Goal: Transaction & Acquisition: Purchase product/service

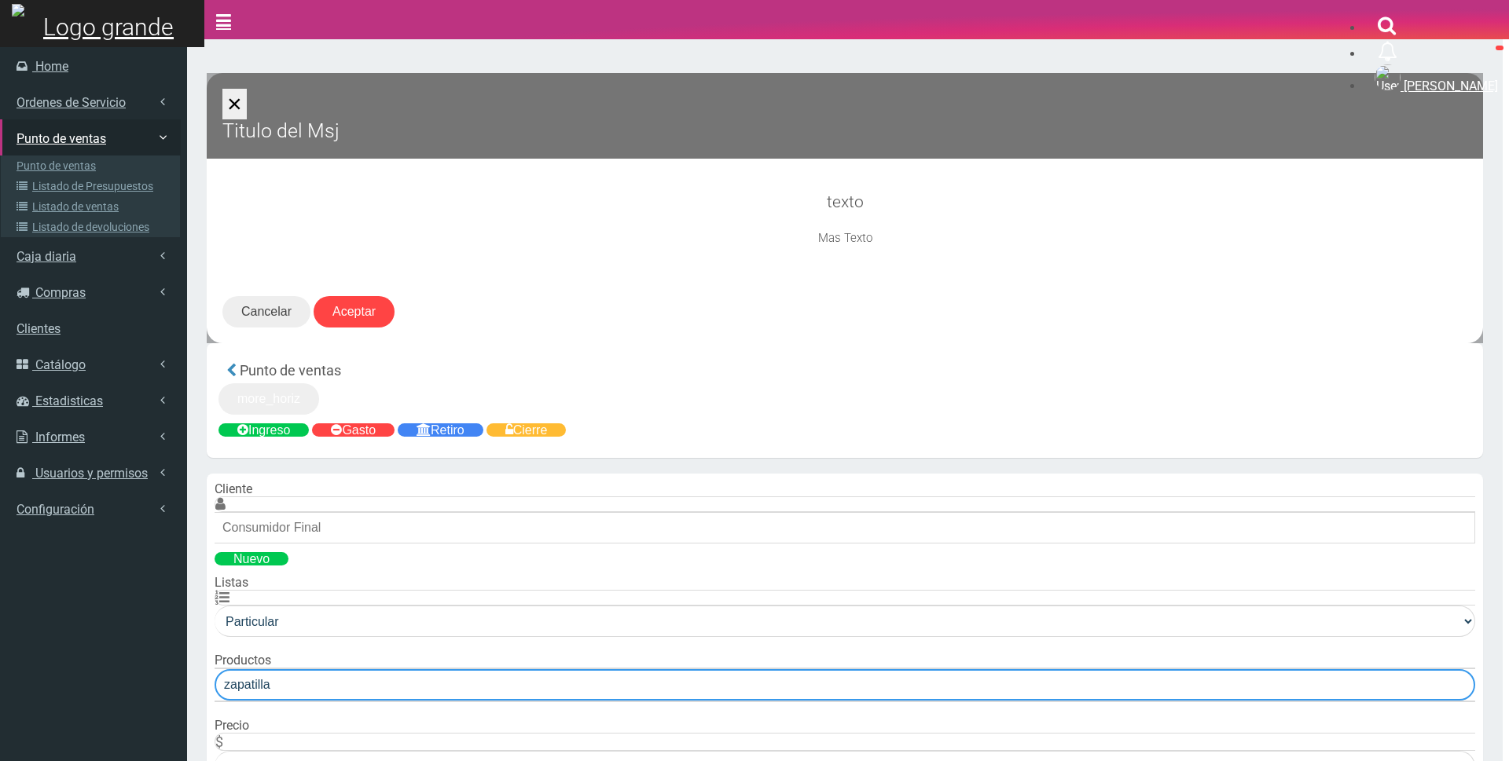
type input "zapatilla"
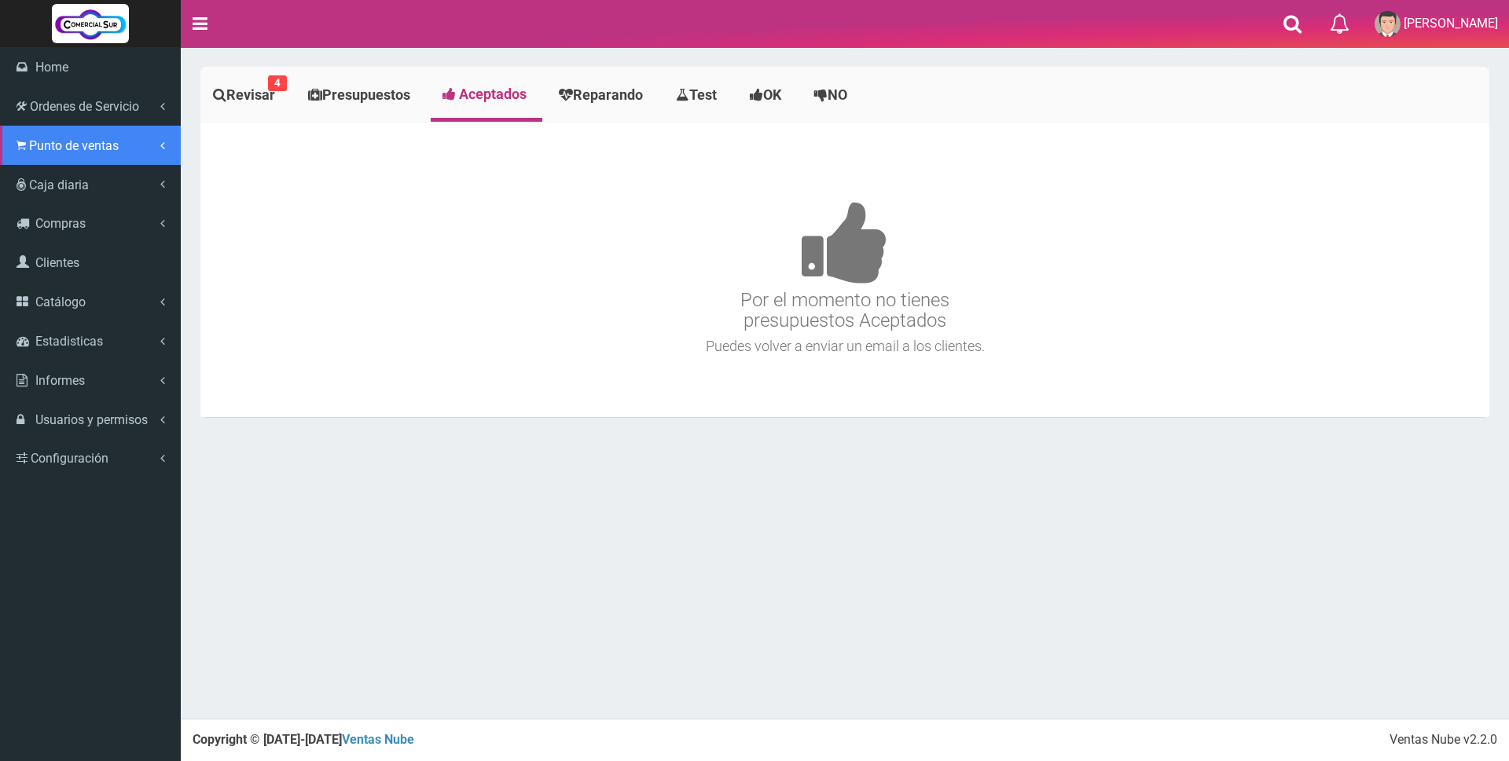
click at [83, 147] on span "Punto de ventas" at bounding box center [74, 145] width 90 height 15
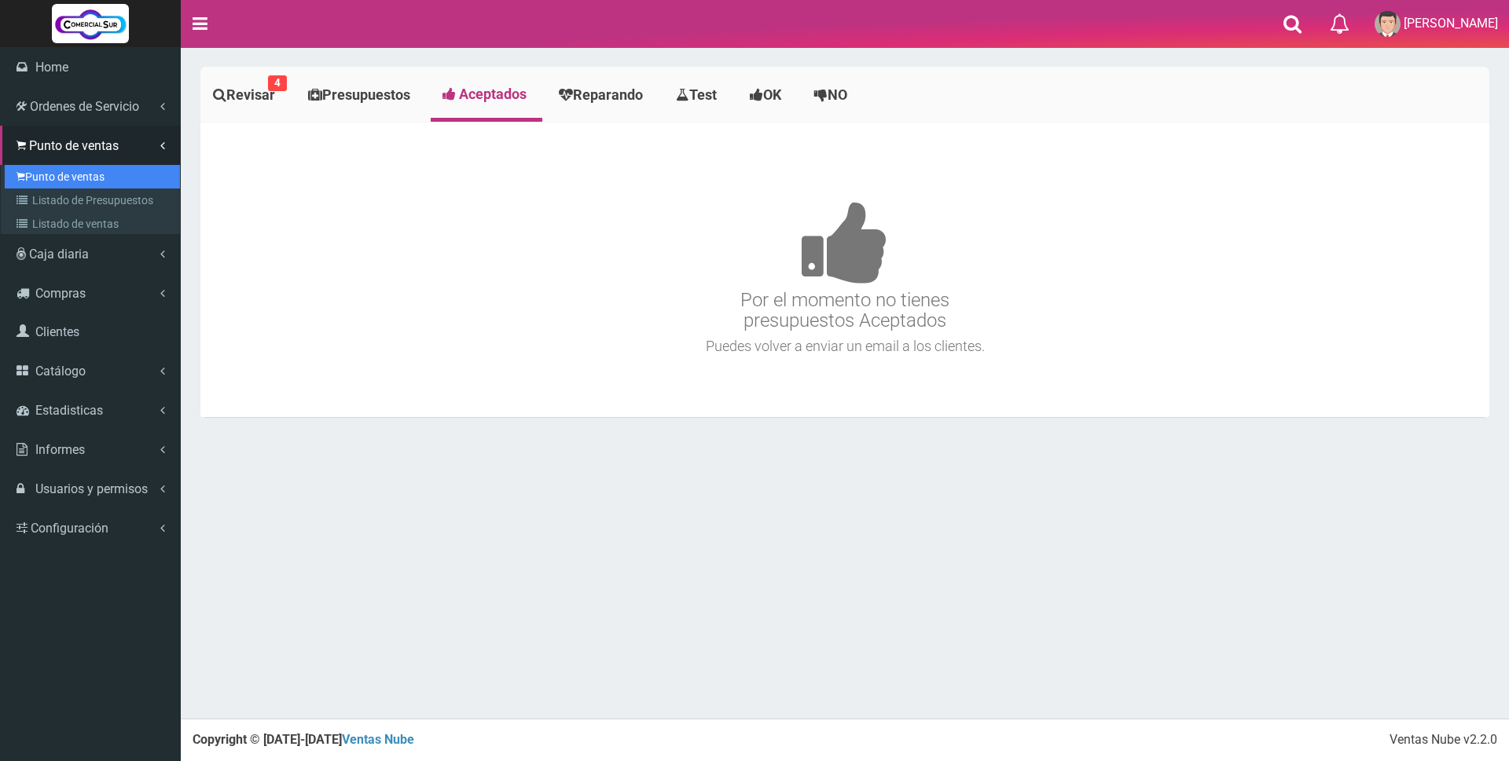
click at [83, 177] on link "Punto de ventas" at bounding box center [92, 177] width 175 height 24
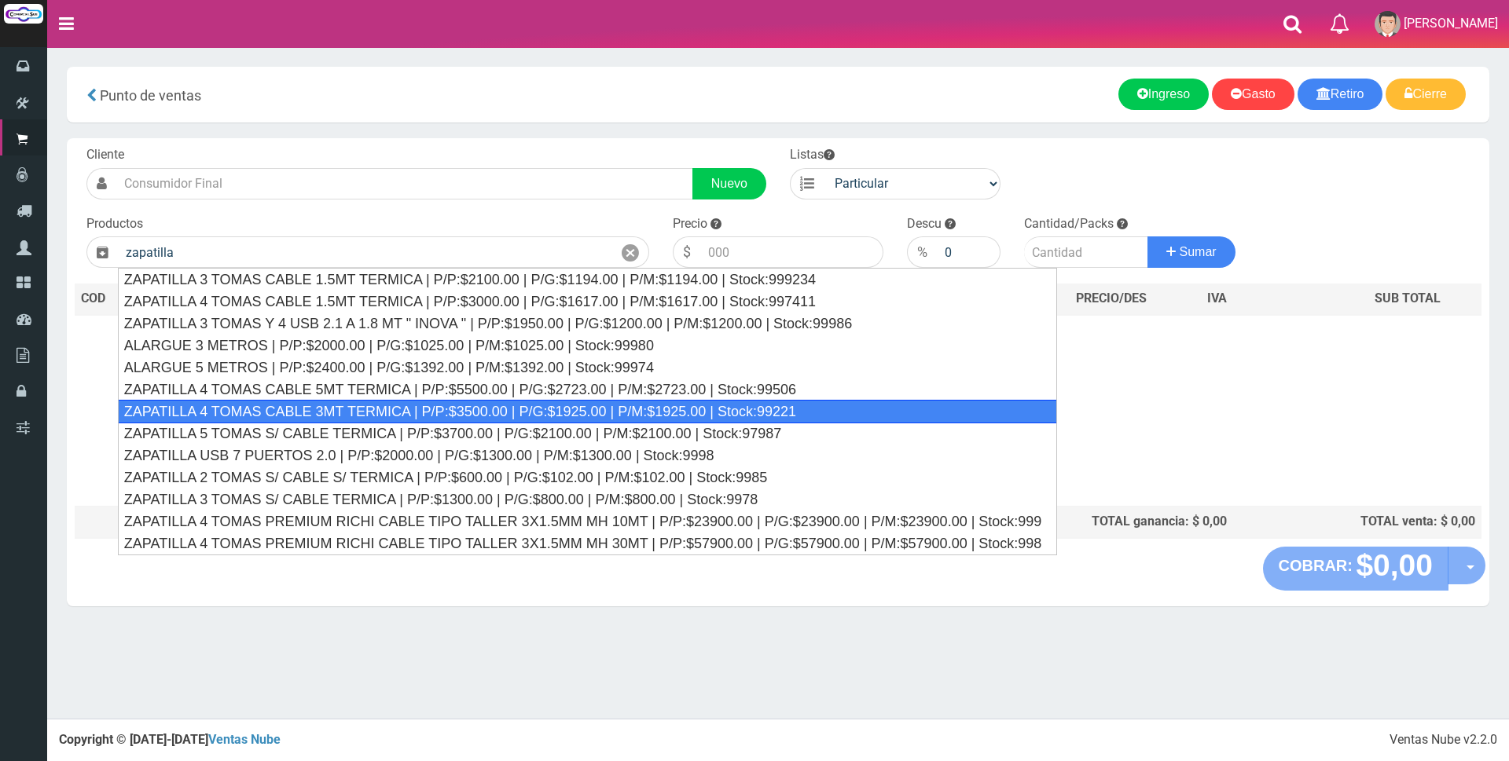
click at [357, 405] on div "ZAPATILLA 4 TOMAS CABLE 3MT TERMICA | P/P:$3500.00 | P/G:$1925.00 | P/M:$1925.0…" at bounding box center [588, 412] width 940 height 24
type input "ZAPATILLA 4 TOMAS CABLE 3MT TERMICA | P/P:$3500.00 | P/G:$1925.00 | P/M:$1925.0…"
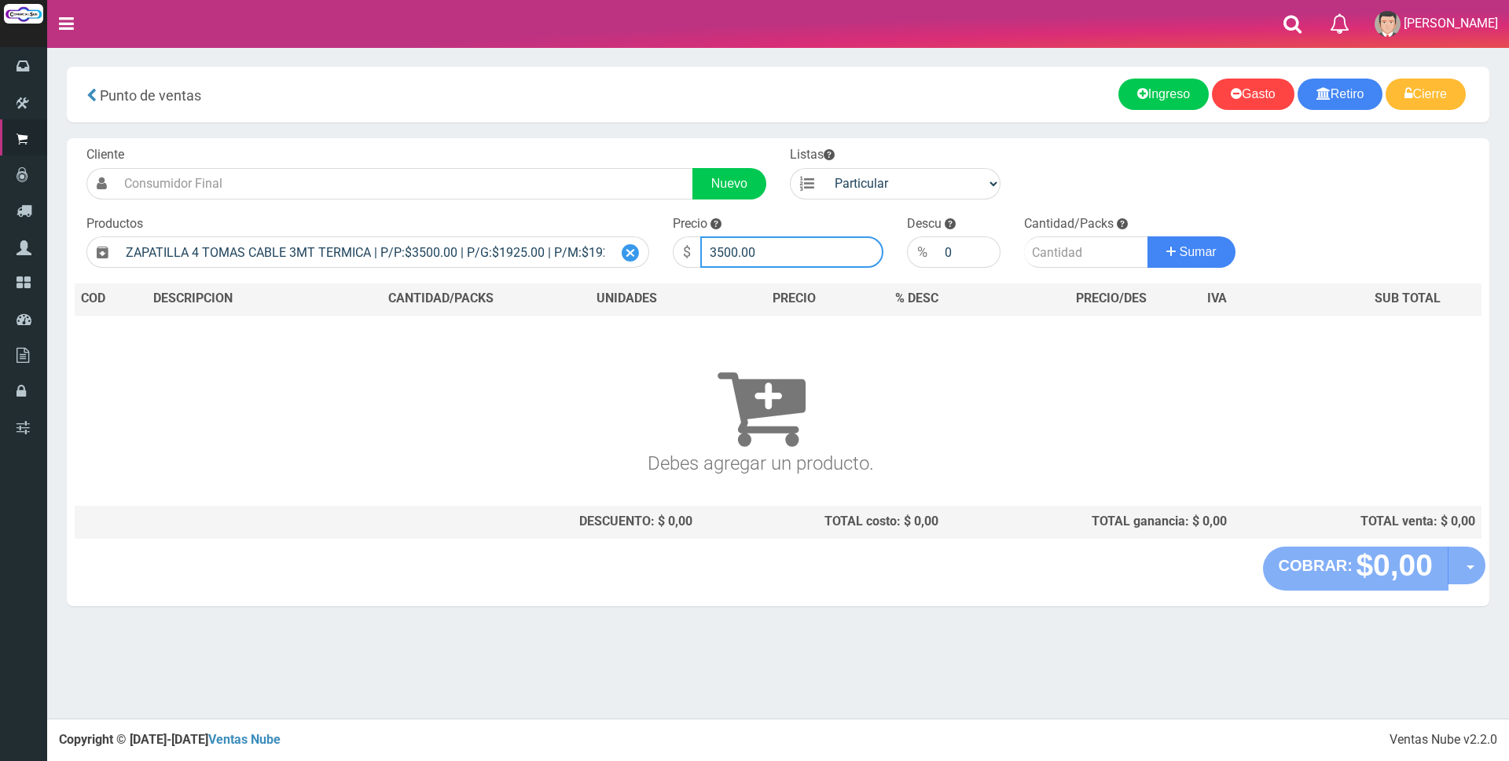
drag, startPoint x: 775, startPoint y: 255, endPoint x: 625, endPoint y: 251, distance: 150.1
click at [659, 146] on form "Cliente Nuevo Listas Particular Gremio Mayoristas" at bounding box center [778, 146] width 1407 height 0
type input "11500"
type input "1"
click at [1147, 237] on button "Sumar" at bounding box center [1191, 252] width 88 height 31
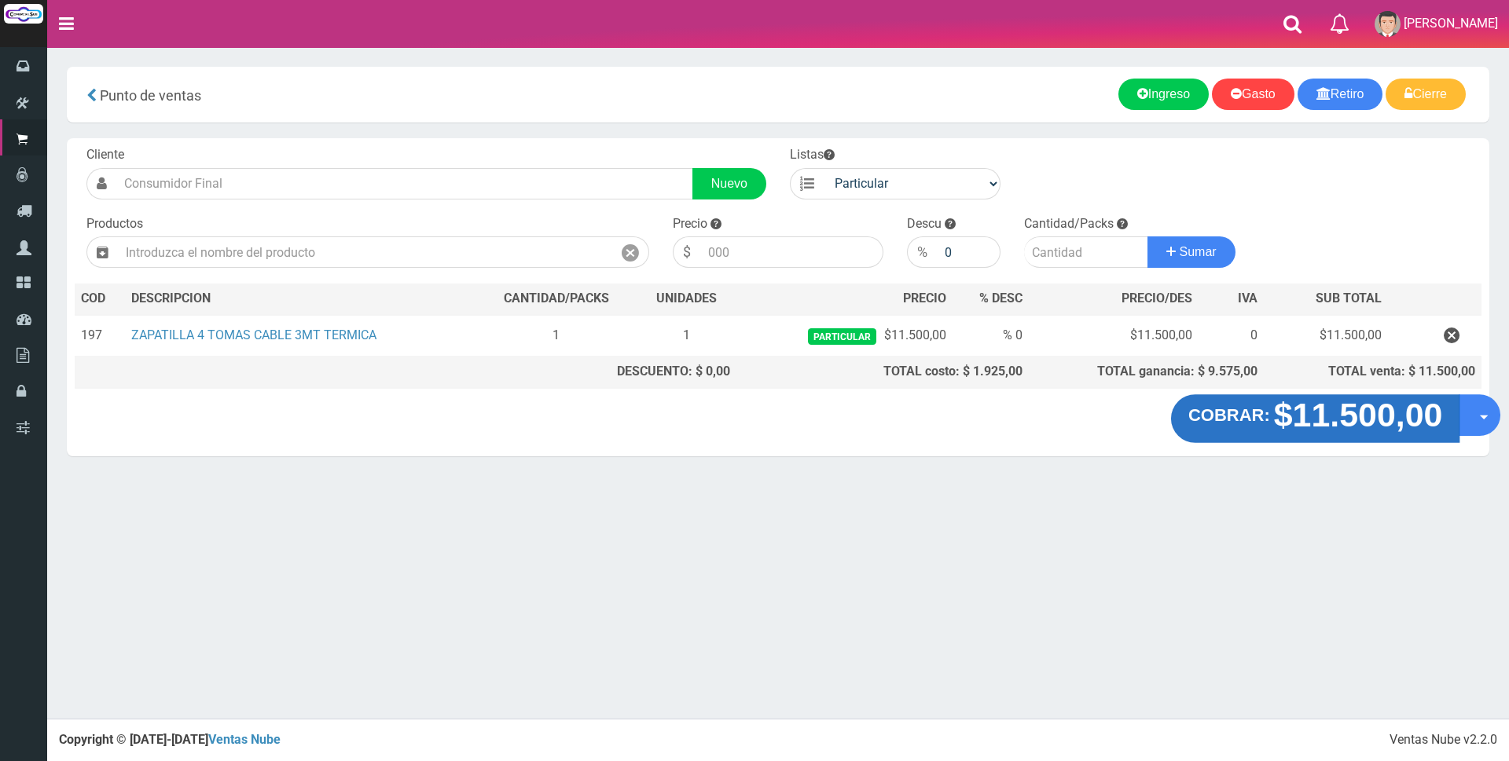
click at [1292, 416] on strong "$11.500,00" at bounding box center [1358, 415] width 169 height 37
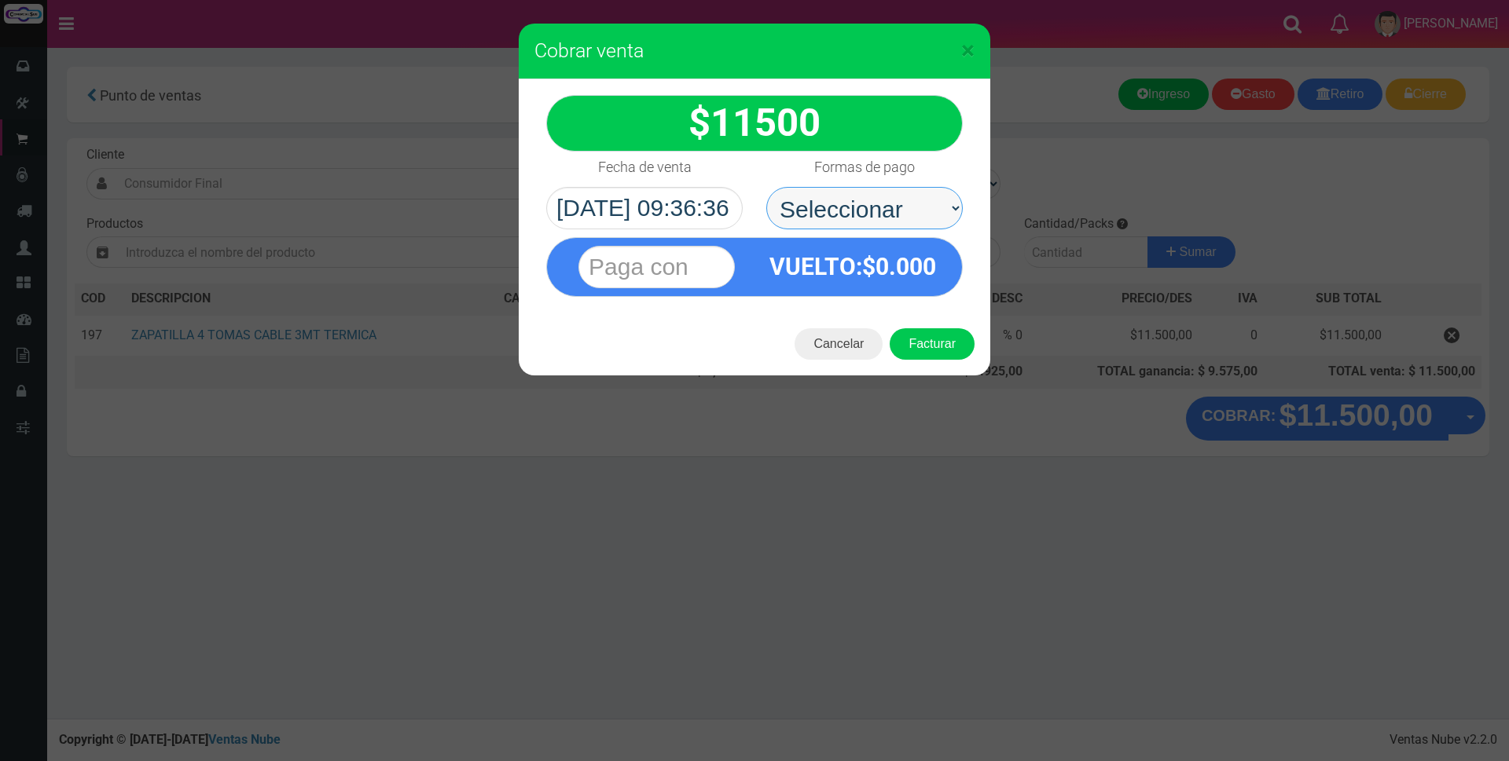
click at [872, 220] on select "Seleccionar Efectivo Tarjeta de Crédito Depósito Débito" at bounding box center [864, 208] width 196 height 42
select select "Efectivo"
click at [766, 187] on select "Seleccionar Efectivo Tarjeta de Crédito Depósito Débito" at bounding box center [864, 208] width 196 height 42
click at [679, 261] on input "text" at bounding box center [656, 267] width 156 height 42
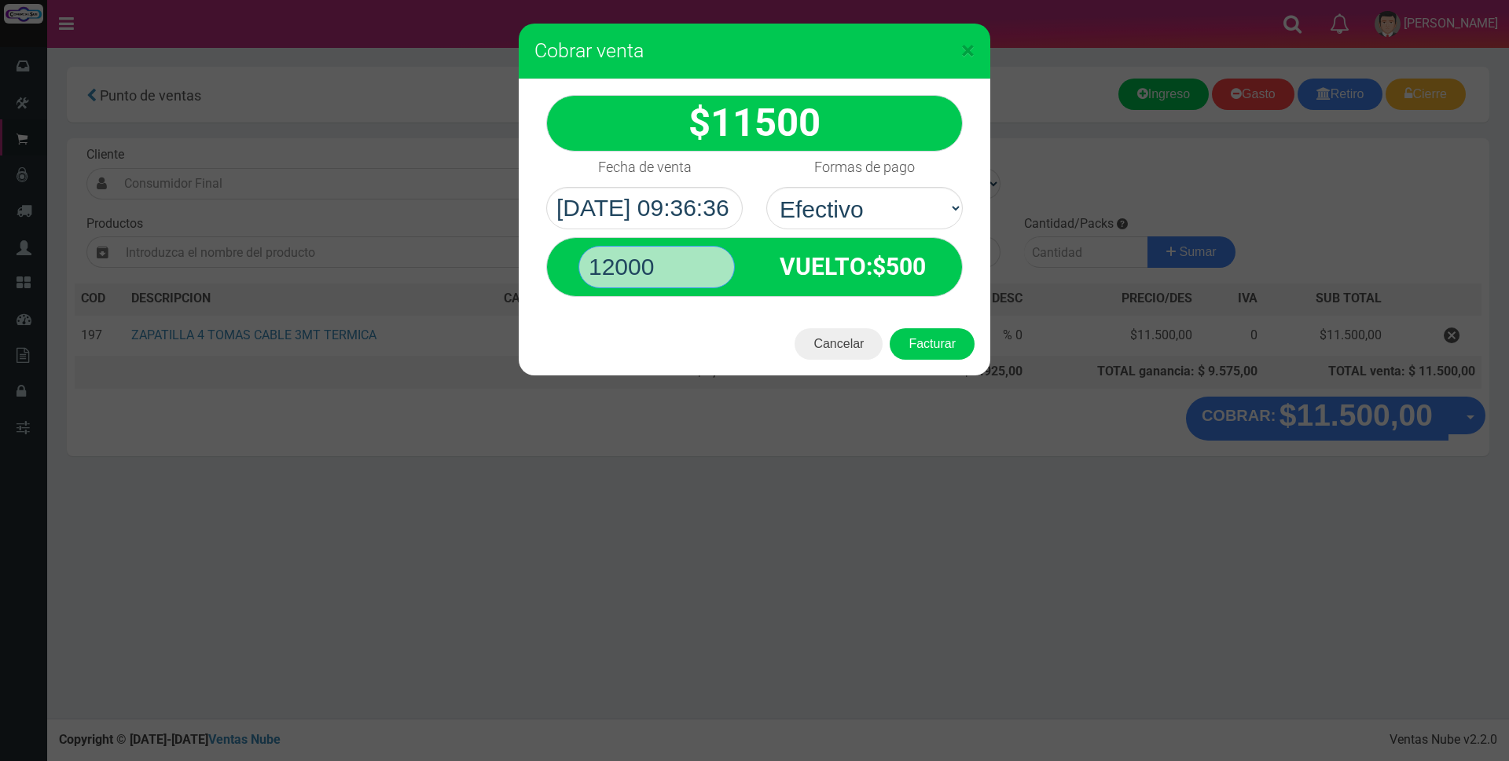
type input "12000"
click at [890, 328] on button "Facturar" at bounding box center [932, 343] width 85 height 31
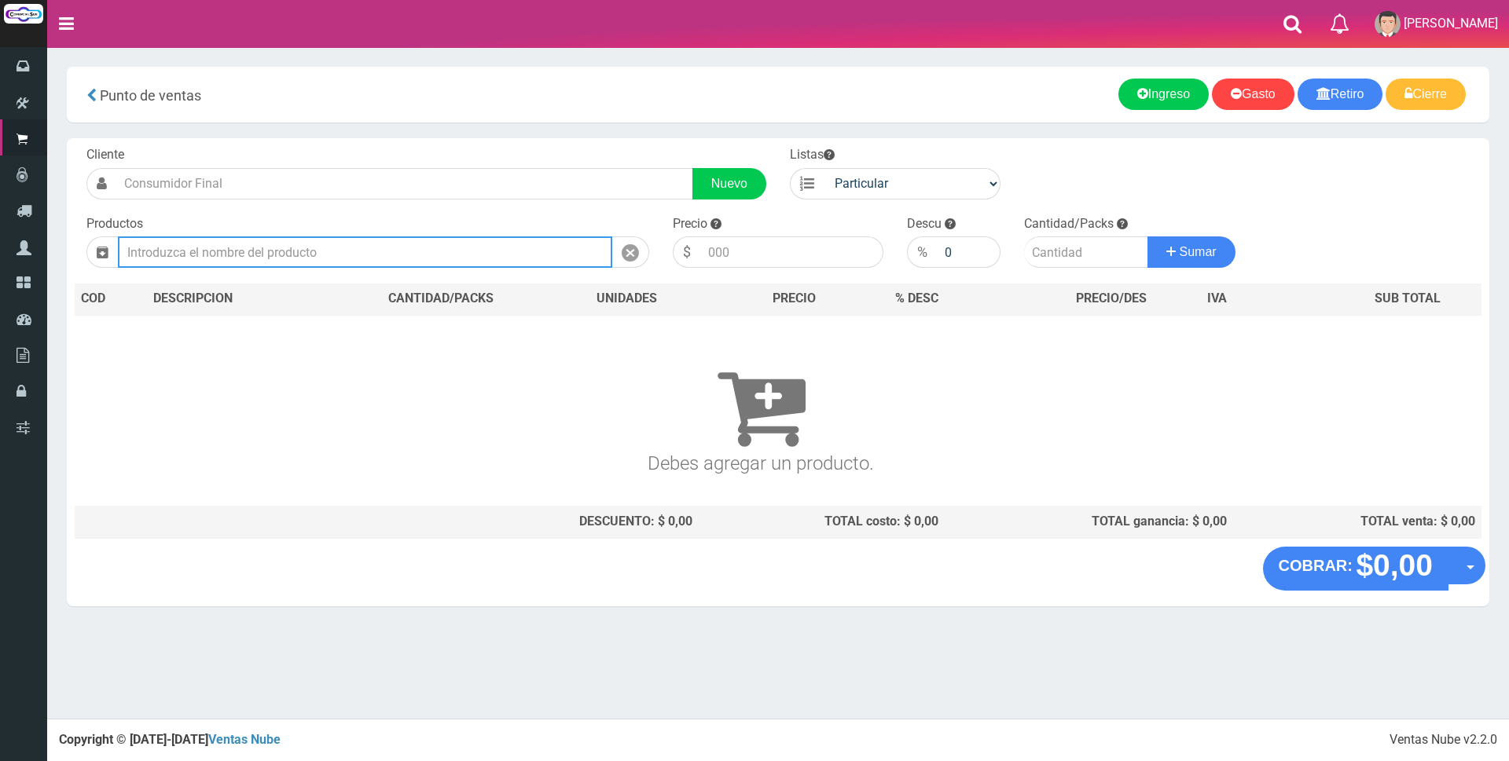
click at [305, 247] on input "text" at bounding box center [365, 252] width 494 height 31
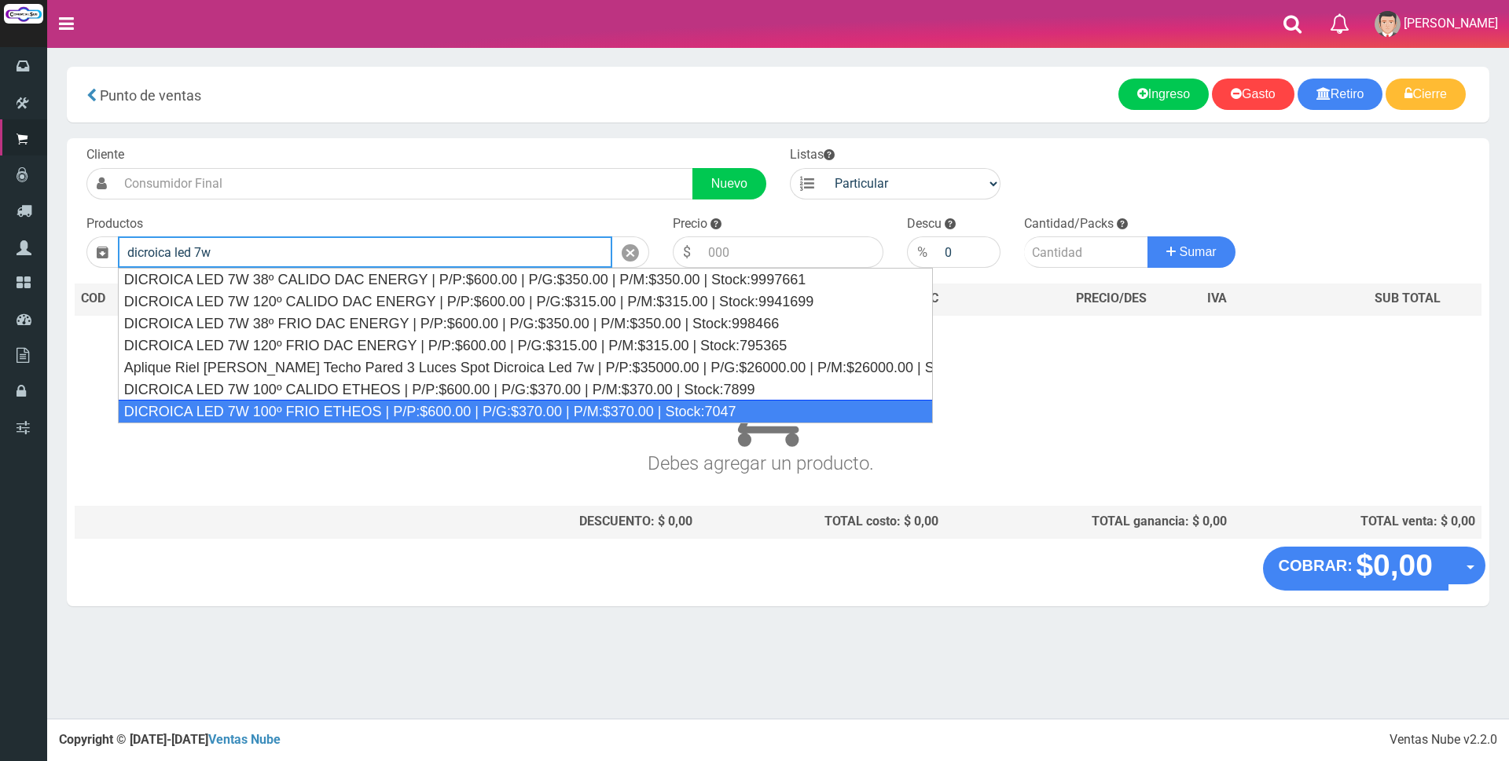
click at [326, 405] on div "DICROICA LED 7W 100º FRIO ETHEOS | P/P:$600.00 | P/G:$370.00 | P/M:$370.00 | St…" at bounding box center [525, 412] width 815 height 24
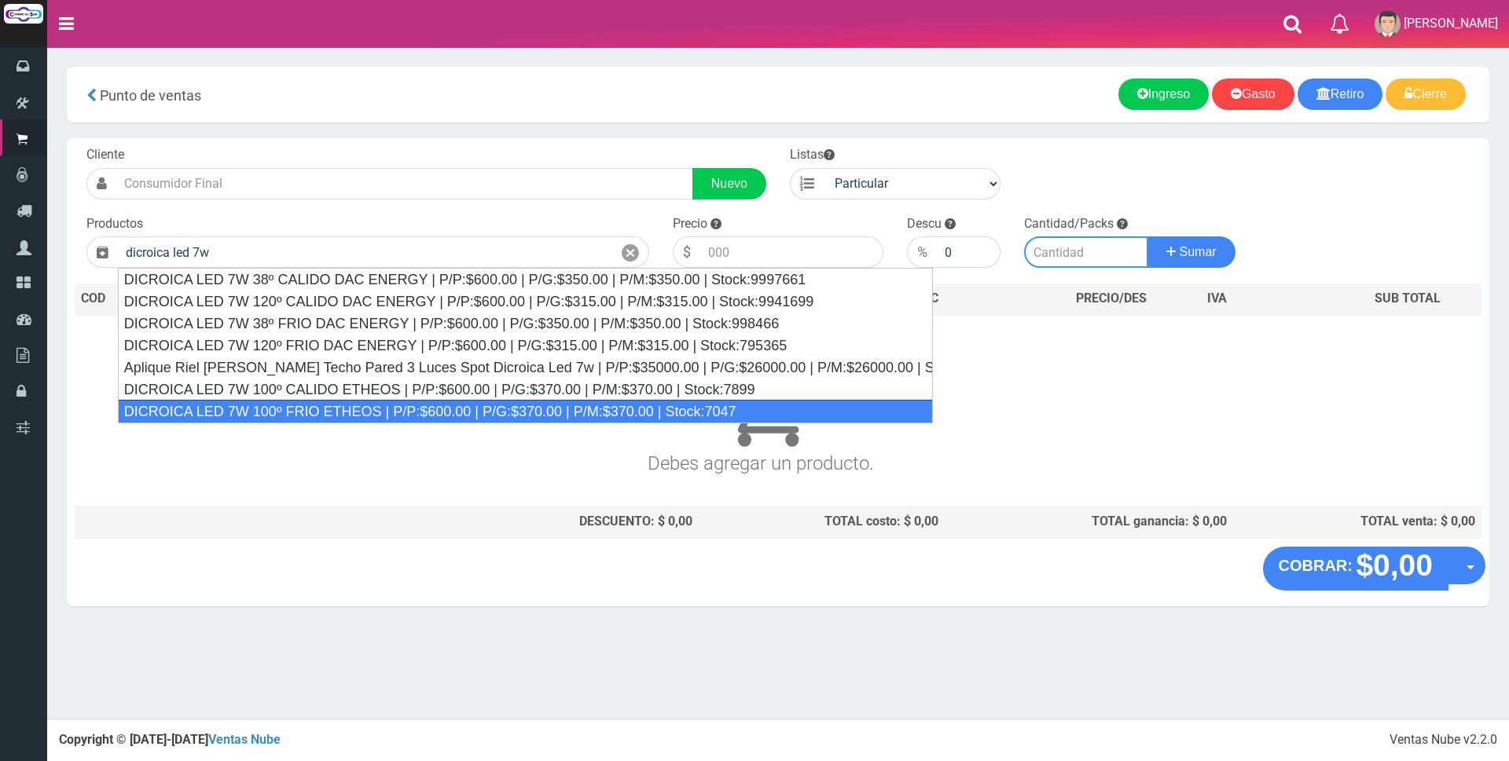
type input "DICROICA LED 7W 100º FRIO ETHEOS | P/P:$600.00 | P/G:$370.00 | P/M:$370.00 | St…"
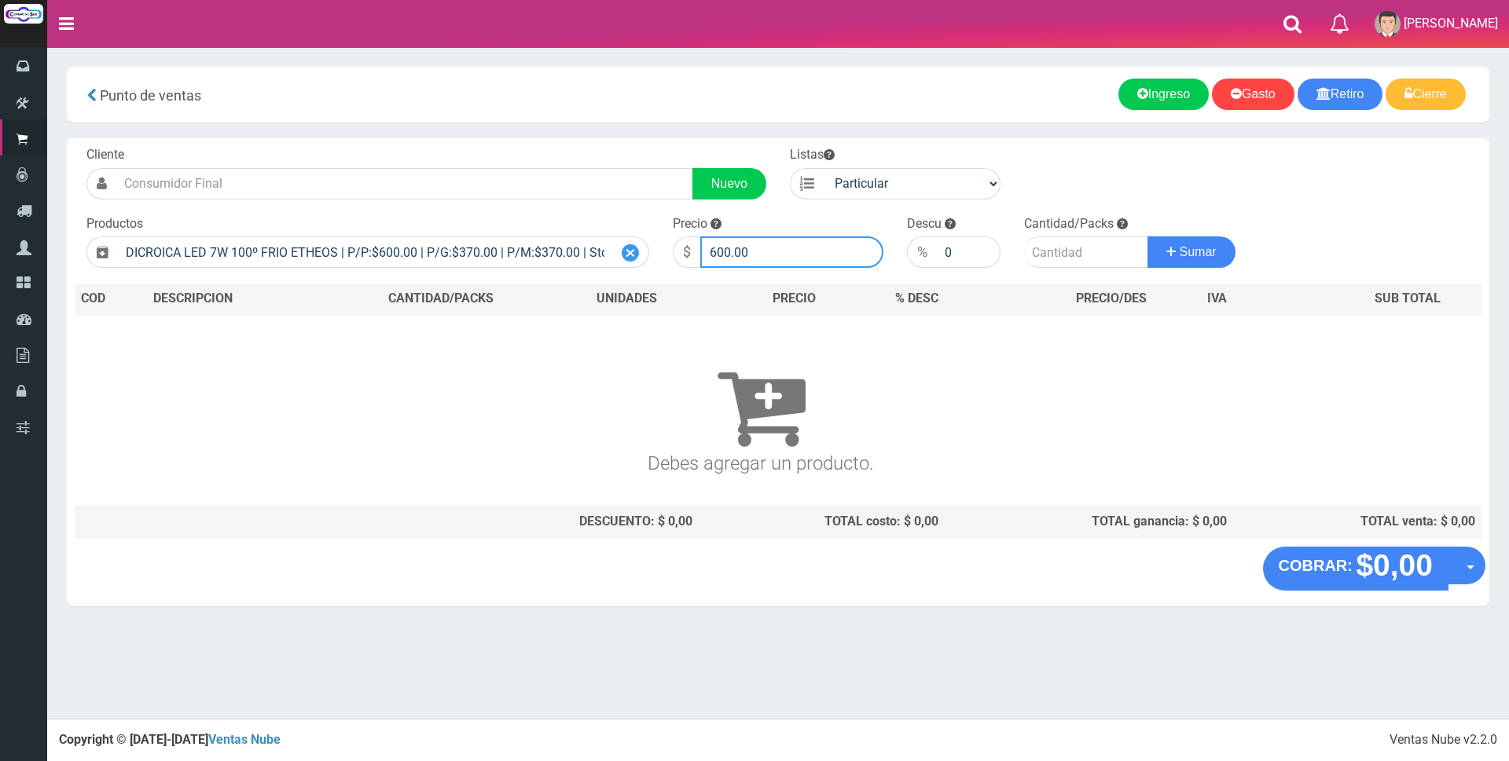
drag, startPoint x: 809, startPoint y: 248, endPoint x: 640, endPoint y: 248, distance: 168.9
click at [641, 146] on form "Cliente Nuevo Listas Particular Gremio Mayoristas" at bounding box center [778, 146] width 1407 height 0
type input "2200"
drag, startPoint x: 1047, startPoint y: 245, endPoint x: 986, endPoint y: 245, distance: 61.3
click at [986, 146] on form "Cliente Nuevo Listas Particular Gremio Mayoristas" at bounding box center [778, 146] width 1407 height 0
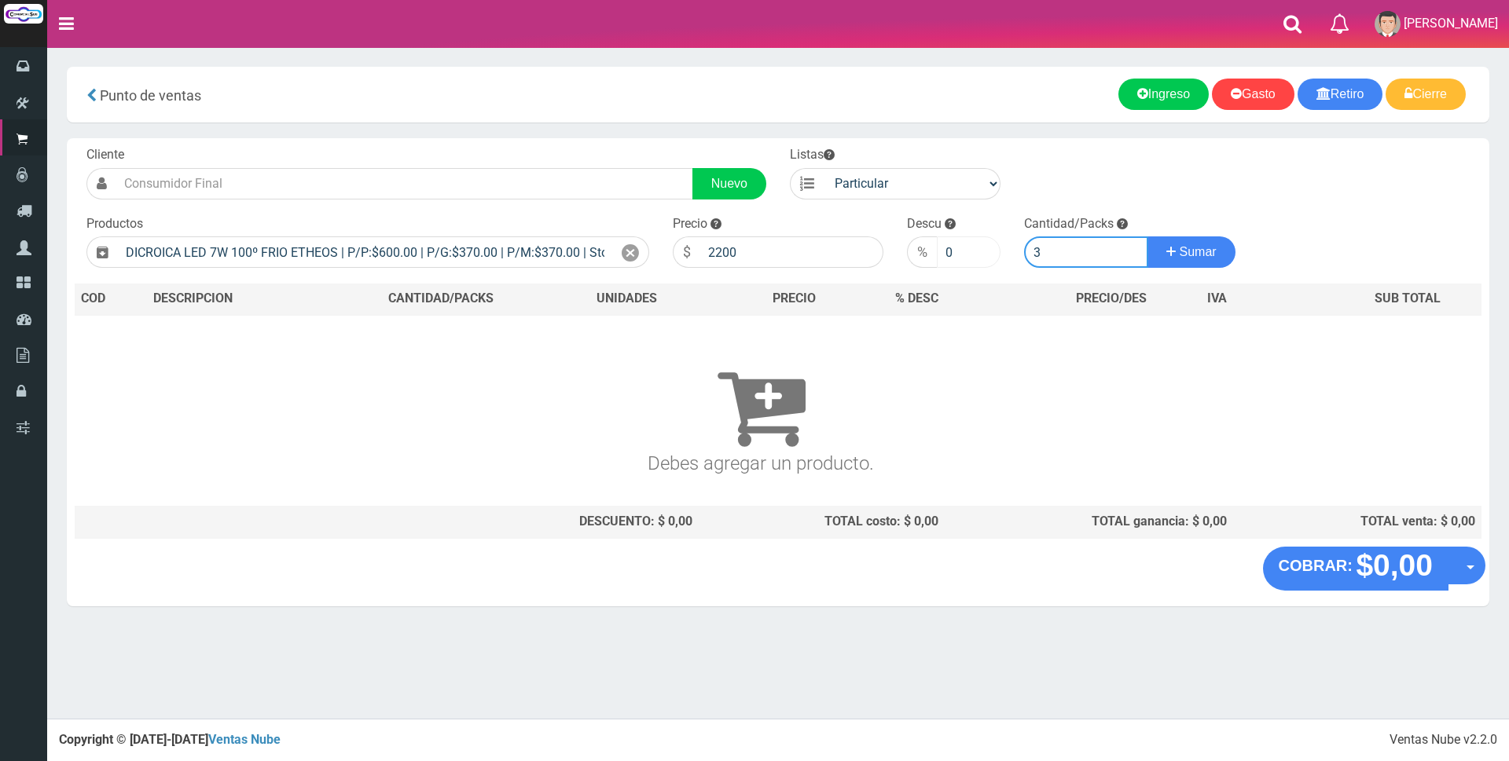
type input "3"
click at [1147, 237] on button "Sumar" at bounding box center [1191, 252] width 88 height 31
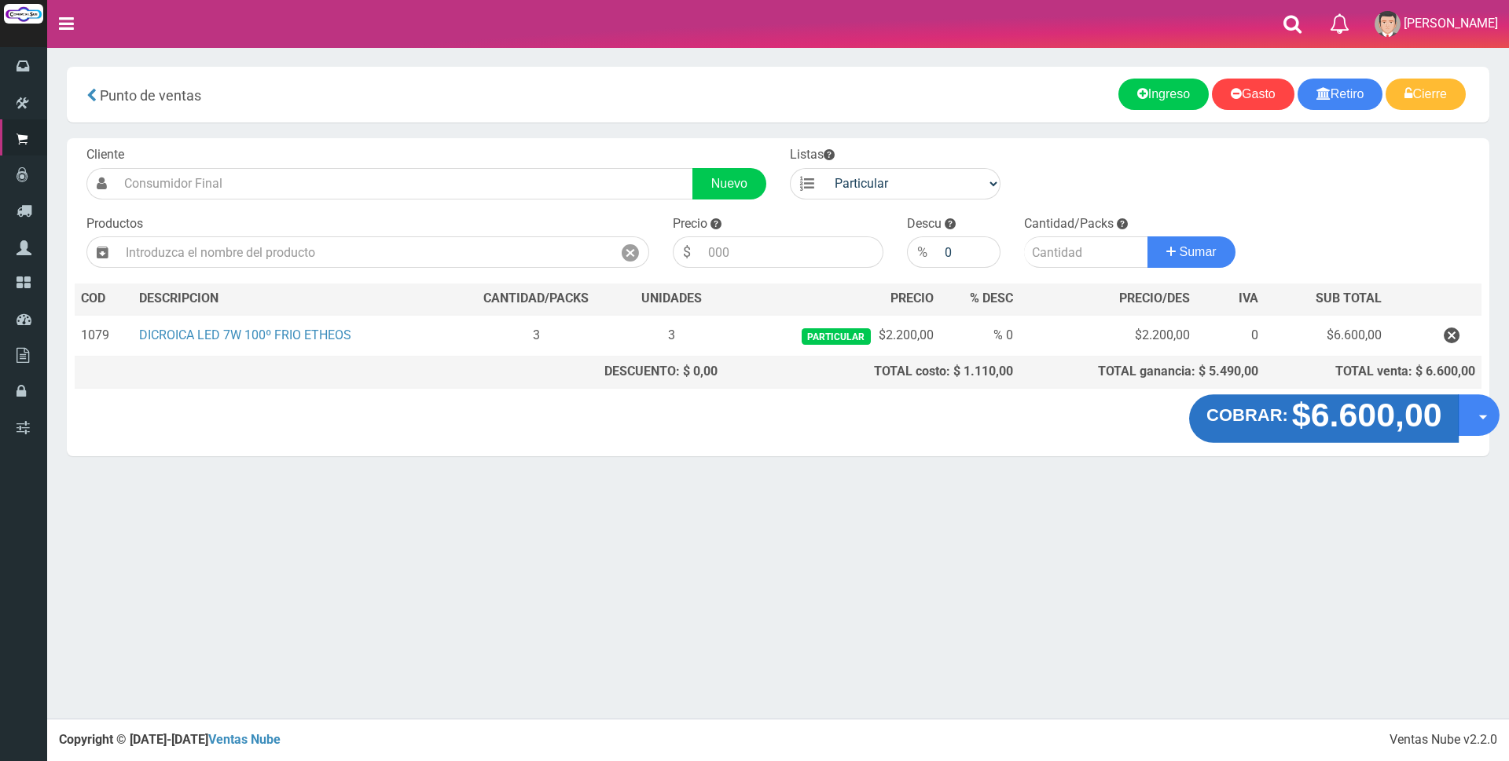
click at [1356, 426] on strong "$6.600,00" at bounding box center [1366, 415] width 150 height 37
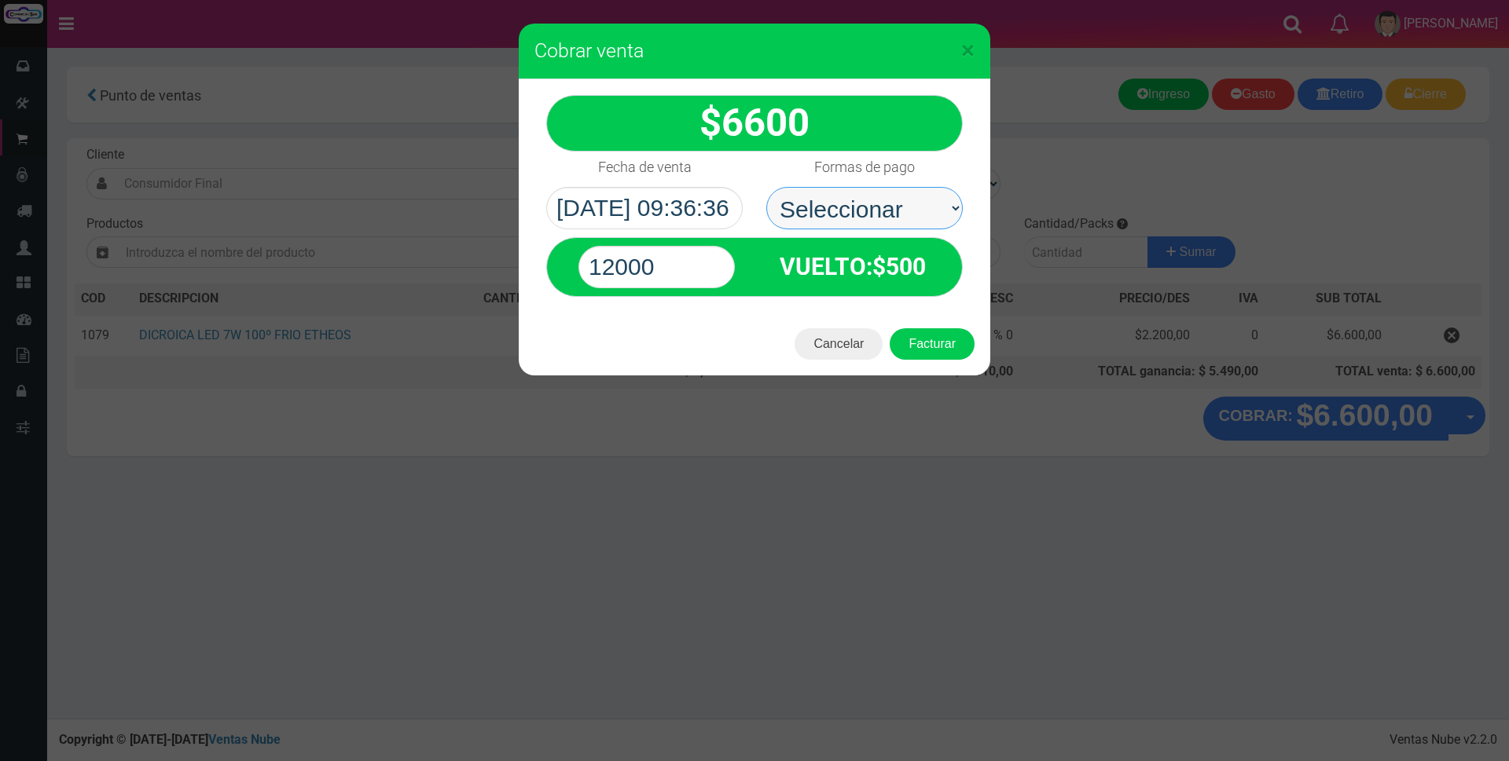
click at [902, 202] on select "Seleccionar Efectivo Tarjeta de Crédito Depósito Débito" at bounding box center [864, 208] width 196 height 42
select select "Efectivo"
click at [766, 187] on select "Seleccionar Efectivo Tarjeta de Crédito Depósito Débito" at bounding box center [864, 208] width 196 height 42
drag, startPoint x: 692, startPoint y: 264, endPoint x: 472, endPoint y: 248, distance: 219.9
click at [475, 248] on div "× Cobrar venta 6600" at bounding box center [754, 380] width 1509 height 761
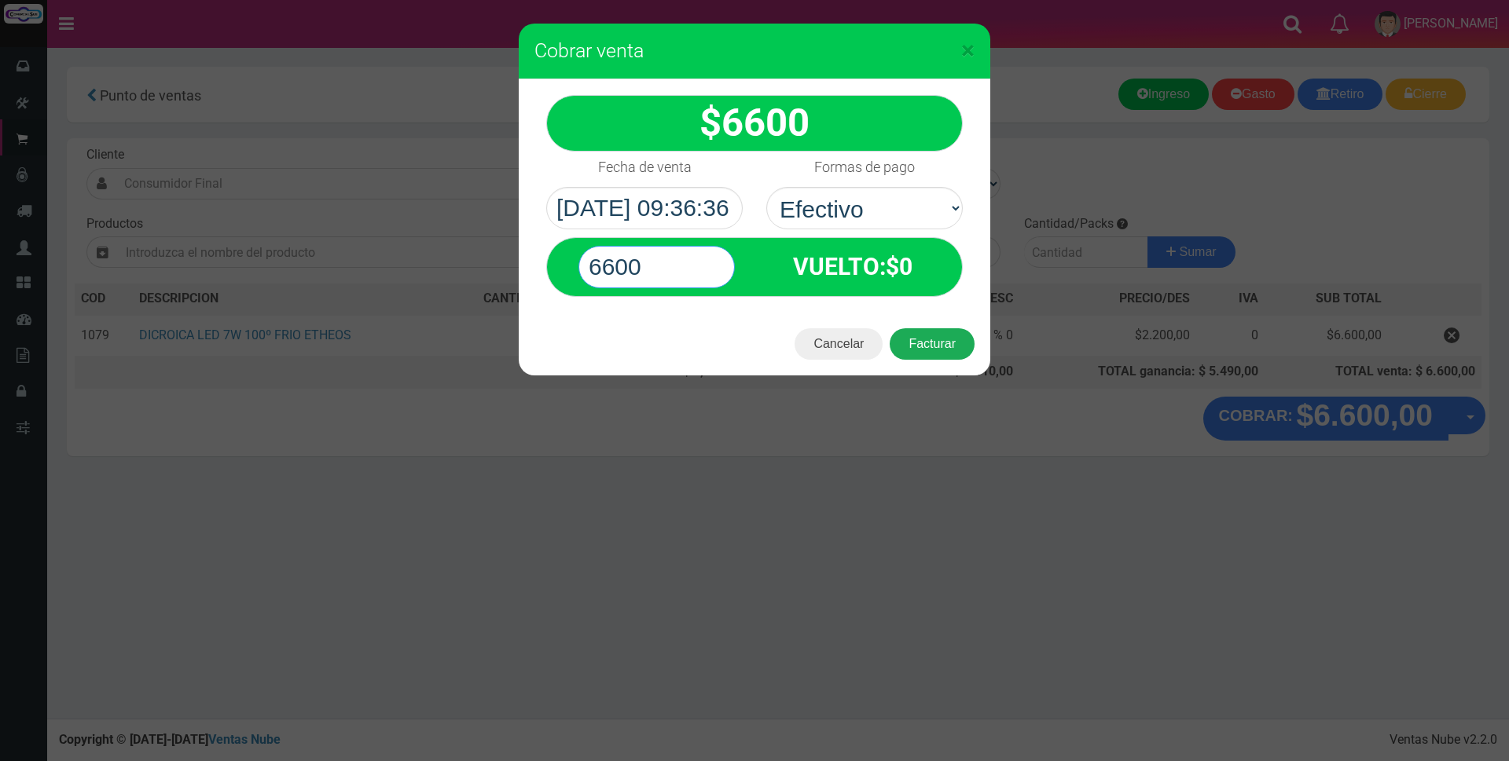
type input "6600"
click at [926, 350] on button "Facturar" at bounding box center [932, 343] width 85 height 31
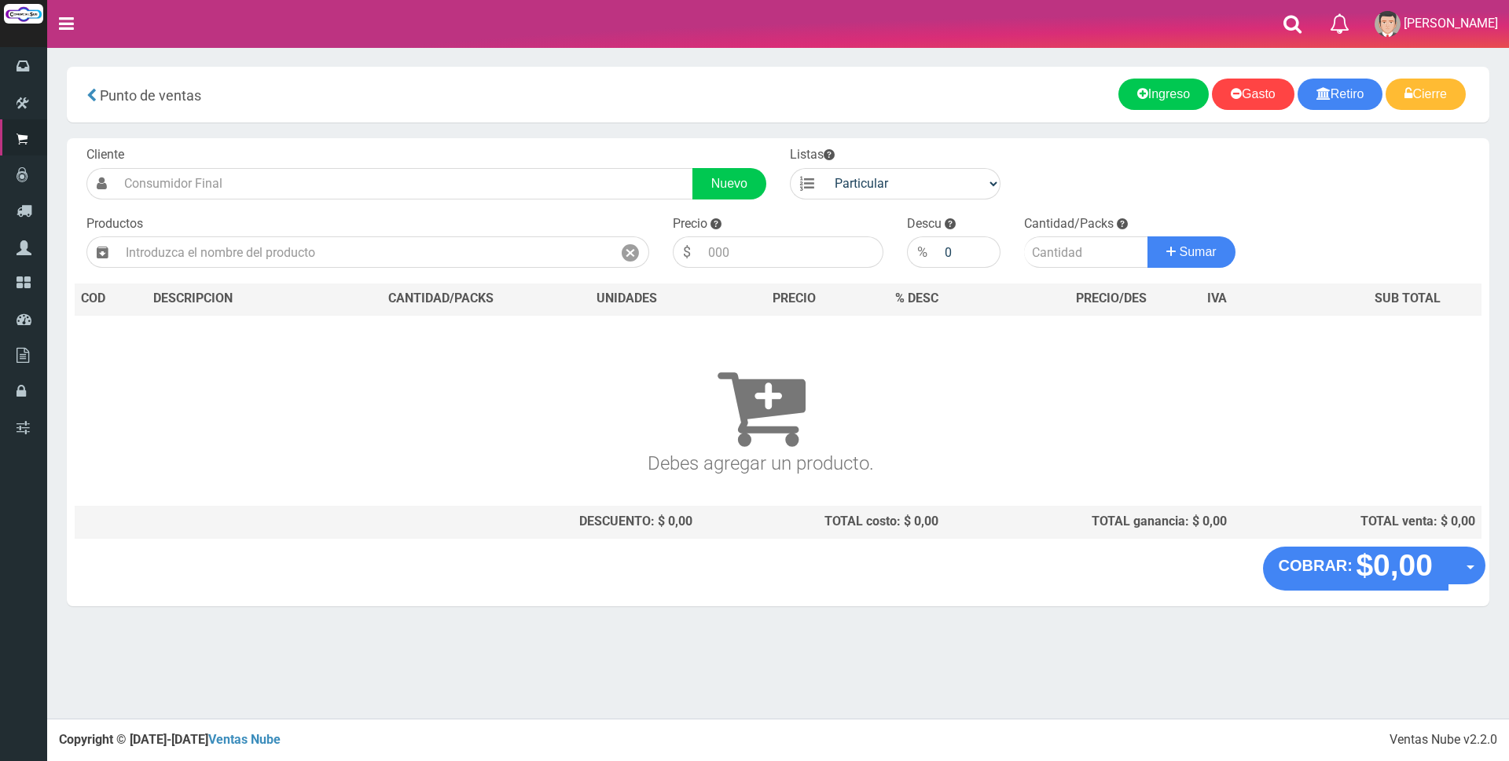
click at [949, 85] on div "Ingreso Gasto Retiro Cierre" at bounding box center [1128, 94] width 676 height 31
click at [988, 95] on div "Ingreso Gasto Retiro Cierre" at bounding box center [1128, 94] width 676 height 31
click at [381, 289] on th "CANTIDAD/PACKS" at bounding box center [440, 299] width 229 height 31
click at [380, 265] on input "text" at bounding box center [365, 252] width 494 height 31
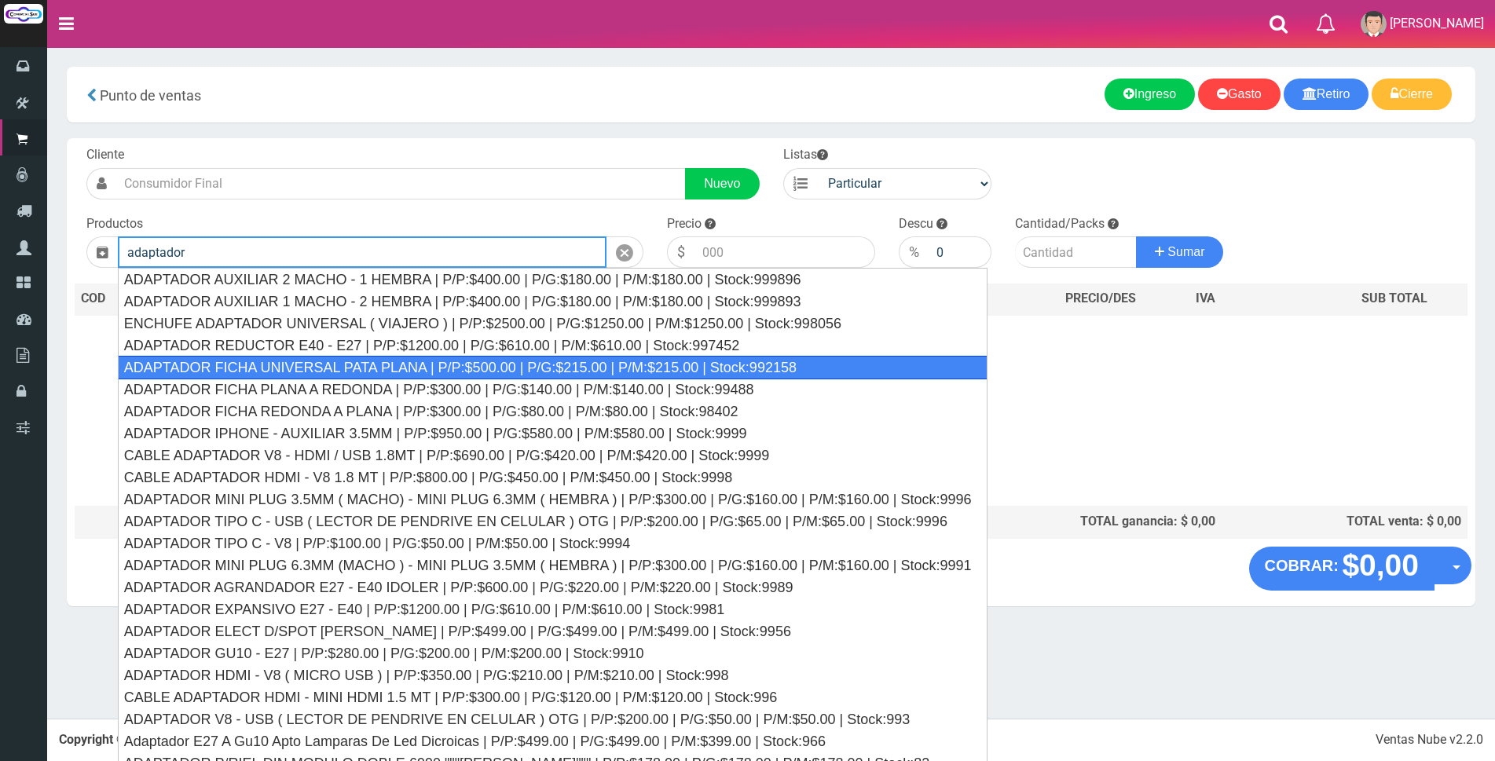
click at [413, 367] on div "ADAPTADOR FICHA UNIVERSAL PATA PLANA | P/P:$500.00 | P/G:$215.00 | P/M:$215.00 …" at bounding box center [553, 368] width 870 height 24
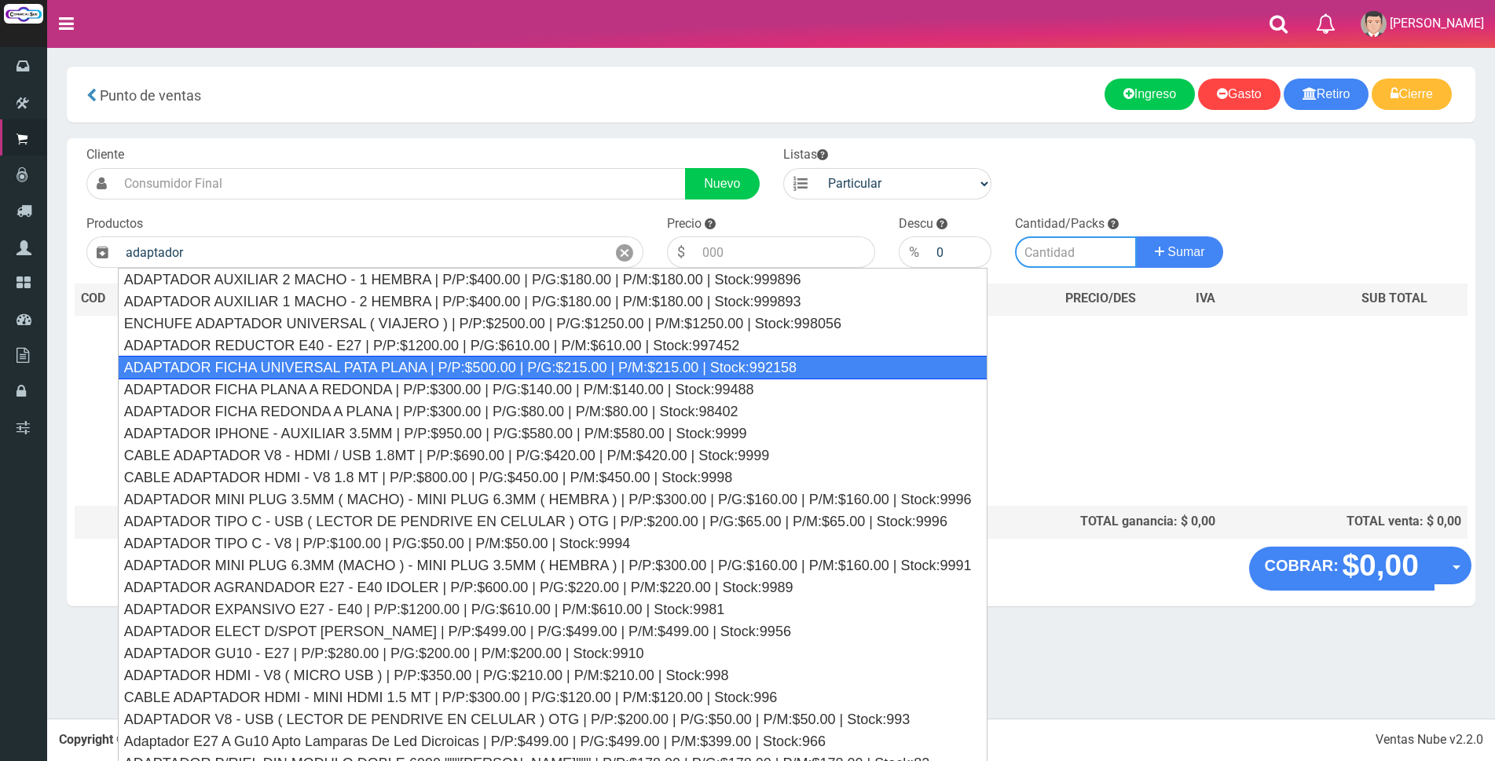
type input "ADAPTADOR FICHA UNIVERSAL PATA PLANA | P/P:$500.00 | P/G:$215.00 | P/M:$215.00 …"
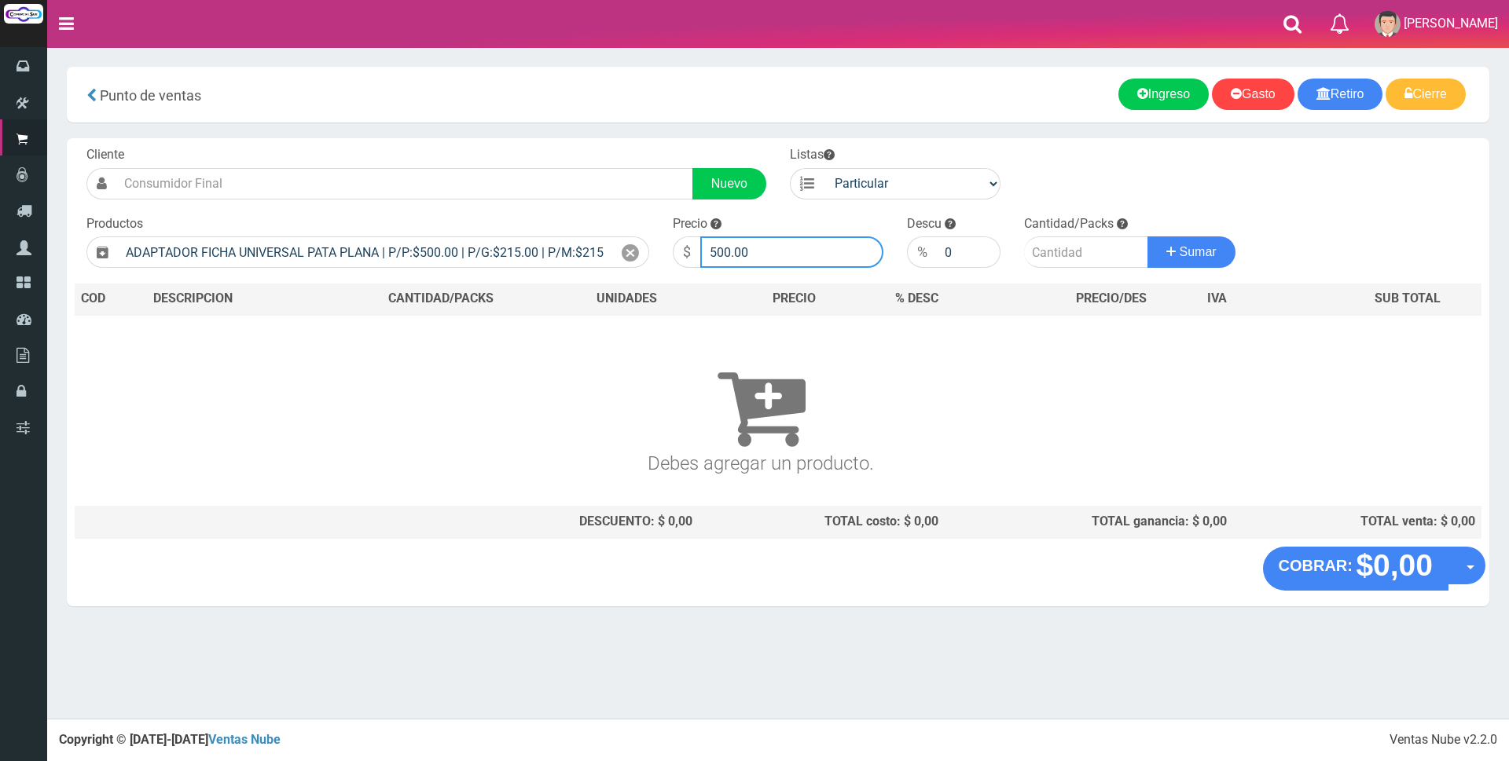
drag, startPoint x: 813, startPoint y: 260, endPoint x: 546, endPoint y: 236, distance: 267.5
click at [546, 146] on form "Cliente Nuevo Listas Particular Gremio Mayoristas" at bounding box center [778, 146] width 1407 height 0
type input "1500"
type input "1"
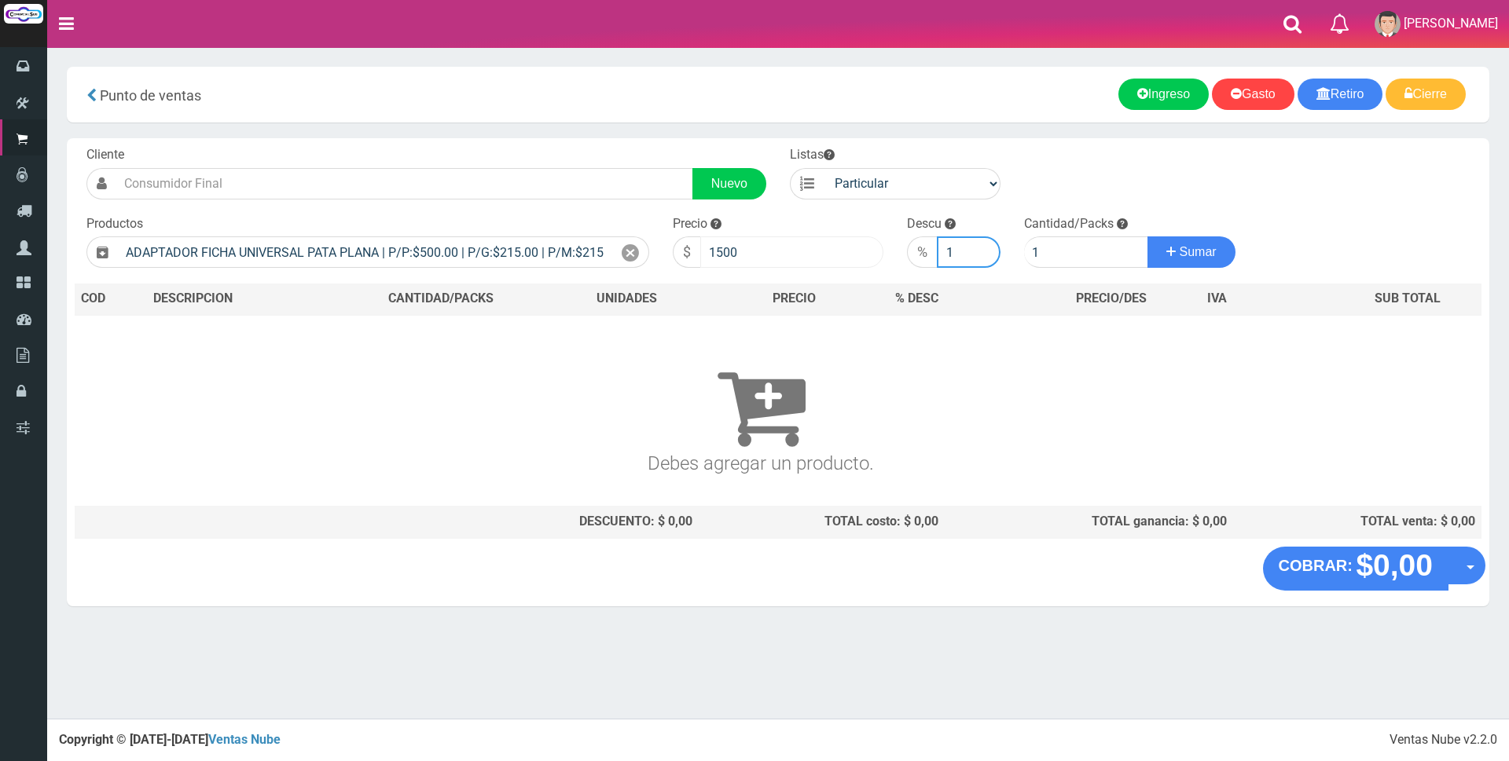
drag, startPoint x: 948, startPoint y: 251, endPoint x: 800, endPoint y: 251, distance: 148.5
click at [808, 146] on form "Cliente Nuevo Listas Particular Gremio Mayoristas" at bounding box center [778, 146] width 1407 height 0
drag, startPoint x: 1359, startPoint y: 537, endPoint x: 1384, endPoint y: 568, distance: 39.6
click at [1359, 539] on div "Cliente Nuevo Listas Particular Gremio Mayoristas Productos" at bounding box center [778, 342] width 1422 height 409
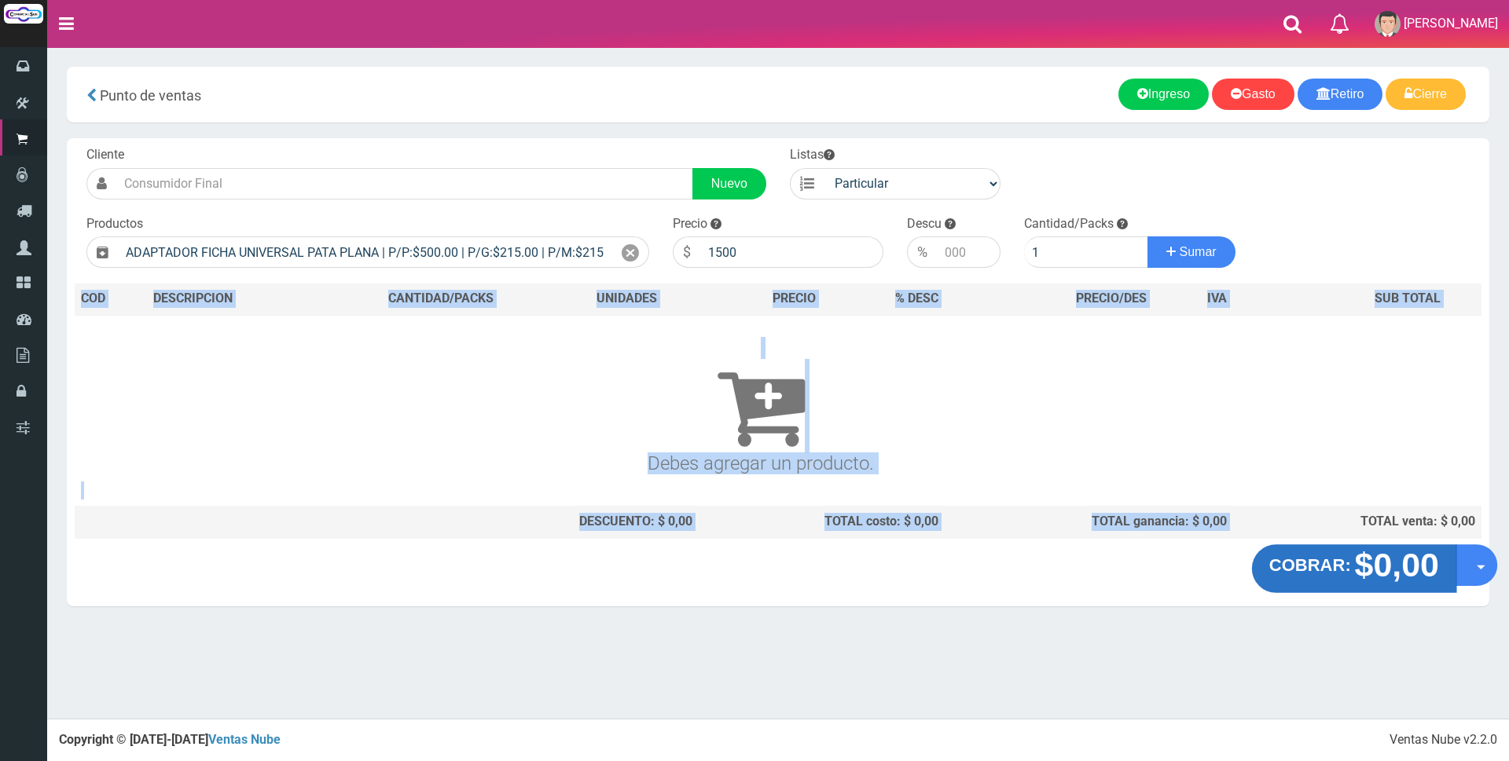
click at [1384, 568] on strong "$0,00" at bounding box center [1396, 564] width 84 height 37
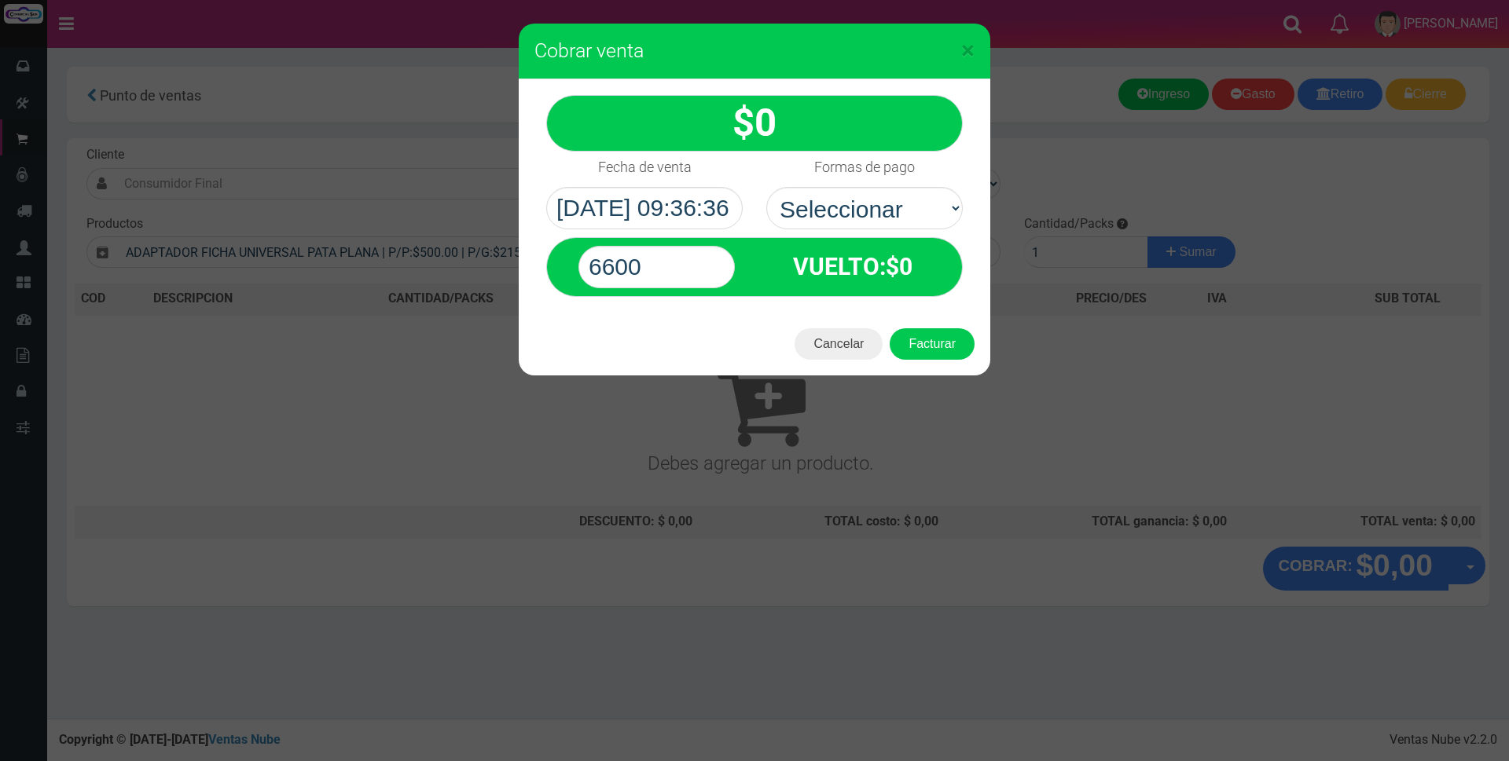
click at [959, 47] on h3 "Cobrar venta" at bounding box center [754, 51] width 440 height 24
click at [970, 55] on span "×" at bounding box center [967, 50] width 13 height 30
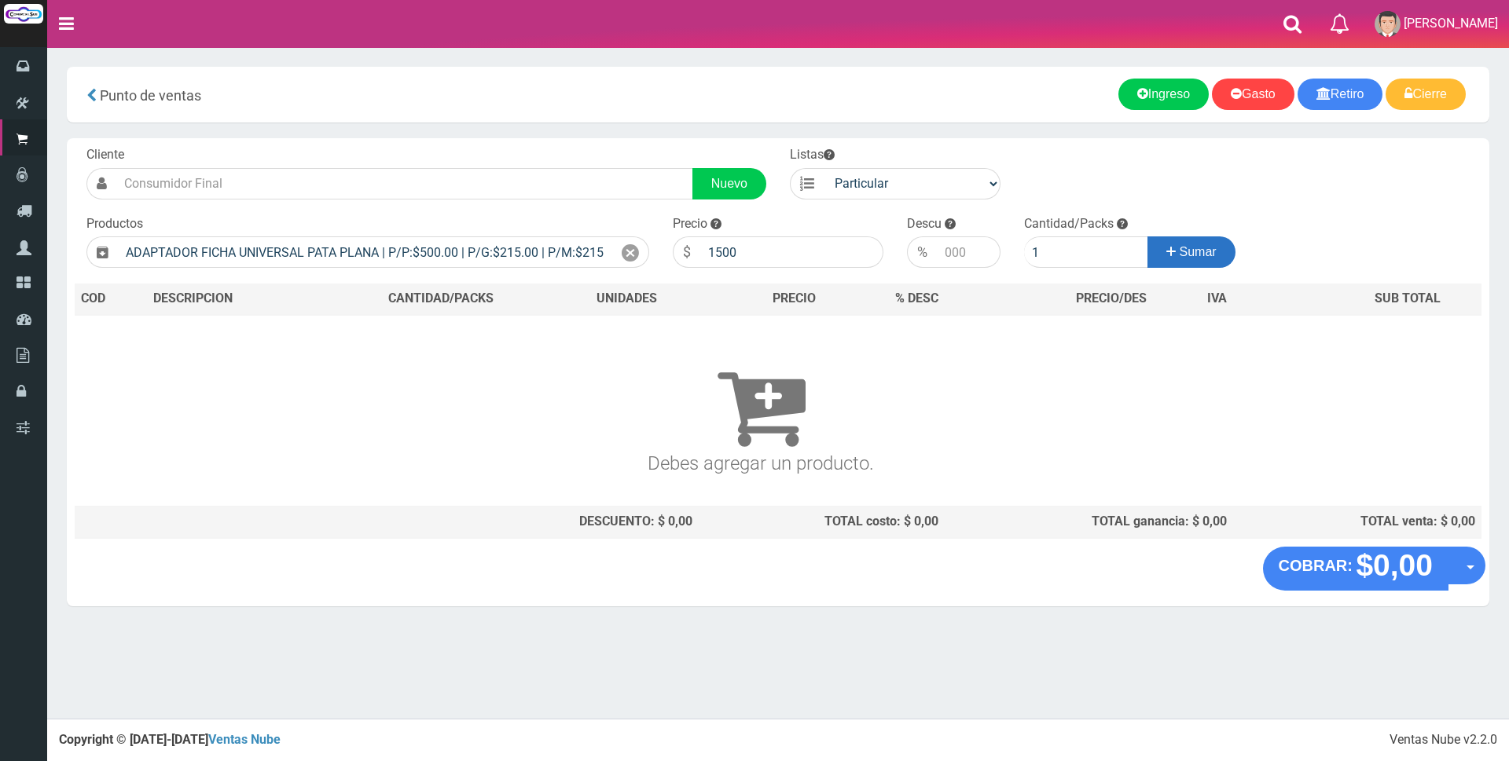
click at [1208, 251] on span "Sumar" at bounding box center [1198, 251] width 37 height 13
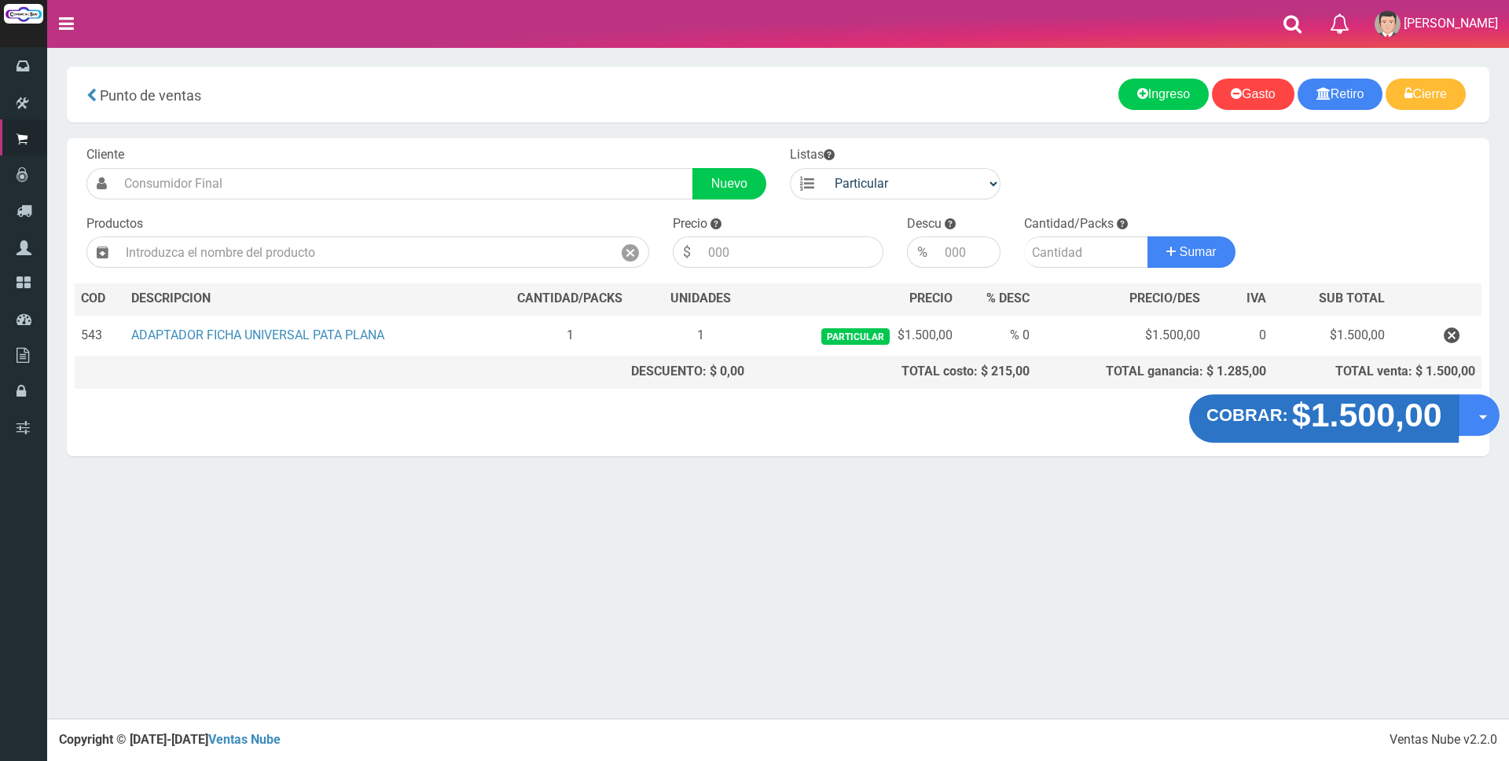
click at [1378, 426] on strong "$1.500,00" at bounding box center [1366, 415] width 150 height 37
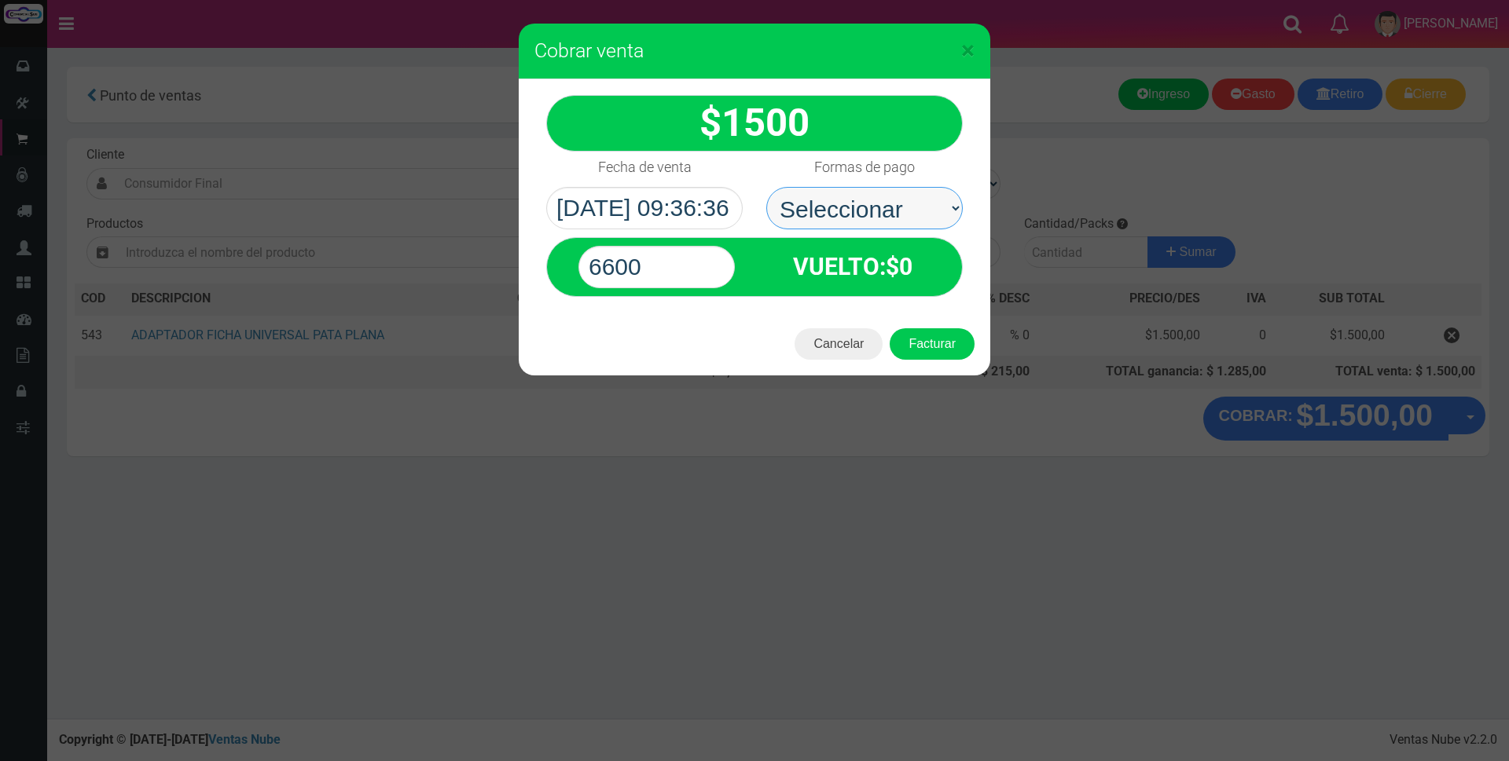
click at [875, 205] on select "Seleccionar Efectivo Tarjeta de Crédito Depósito Débito" at bounding box center [864, 208] width 196 height 42
select select "Efectivo"
click at [766, 187] on select "Seleccionar Efectivo Tarjeta de Crédito Depósito Débito" at bounding box center [864, 208] width 196 height 42
drag, startPoint x: 676, startPoint y: 261, endPoint x: 420, endPoint y: 267, distance: 256.3
click at [454, 261] on div "× Cobrar venta 1500" at bounding box center [754, 380] width 1509 height 761
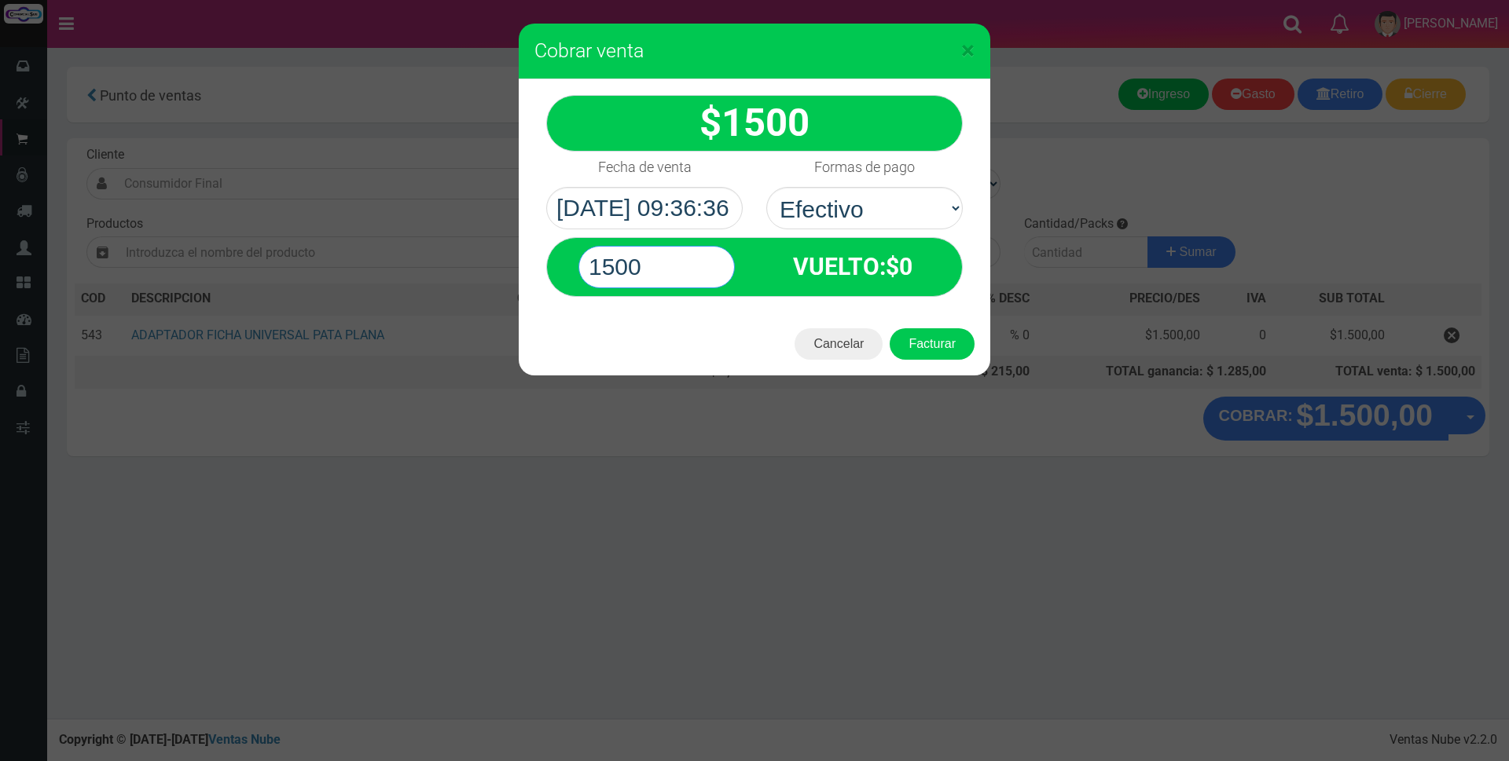
type input "1500"
click at [890, 328] on button "Facturar" at bounding box center [932, 343] width 85 height 31
